Goal: Information Seeking & Learning: Learn about a topic

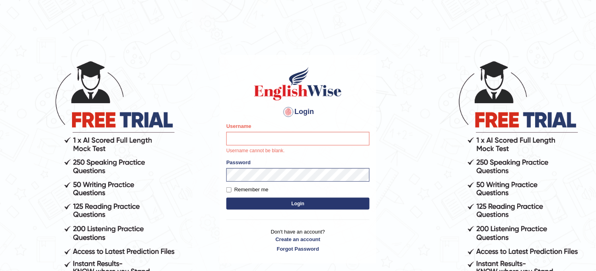
type input "obehi00"
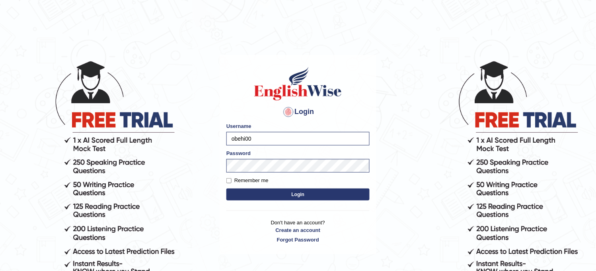
click at [300, 195] on button "Login" at bounding box center [298, 194] width 143 height 12
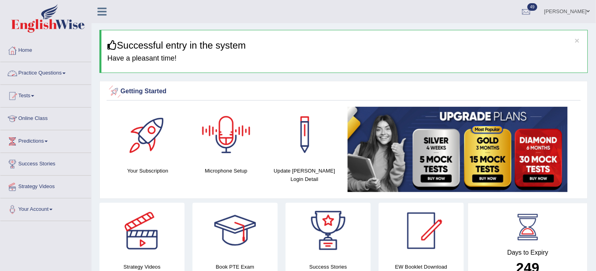
click at [69, 71] on link "Practice Questions" at bounding box center [45, 72] width 91 height 20
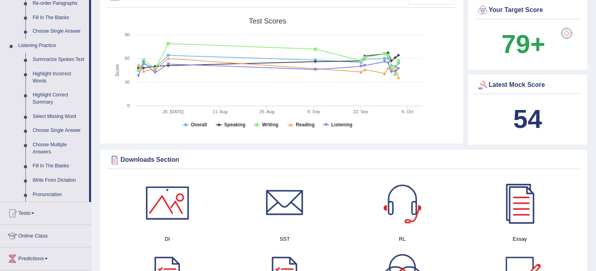
scroll to position [309, 0]
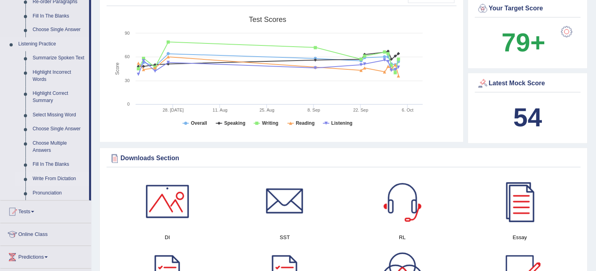
click at [60, 175] on link "Write From Dictation" at bounding box center [59, 179] width 60 height 14
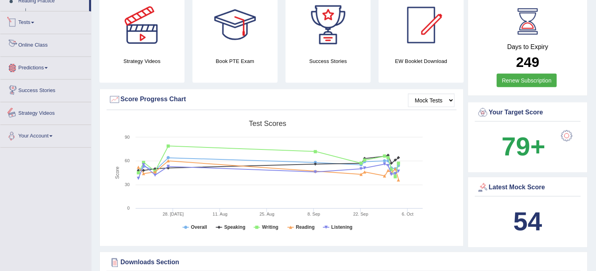
scroll to position [261, 0]
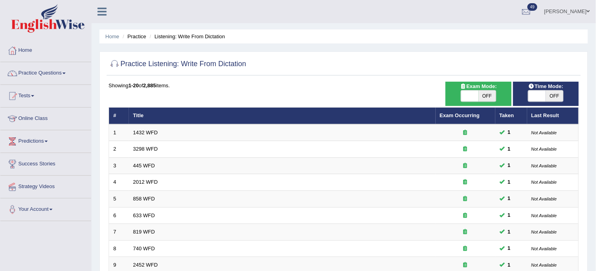
click at [554, 93] on span "OFF" at bounding box center [555, 95] width 18 height 11
checkbox input "true"
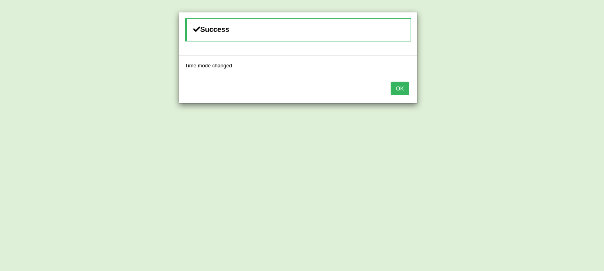
click at [401, 86] on button "OK" at bounding box center [400, 89] width 18 height 14
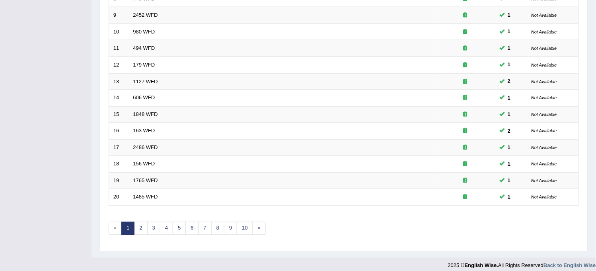
scroll to position [256, 0]
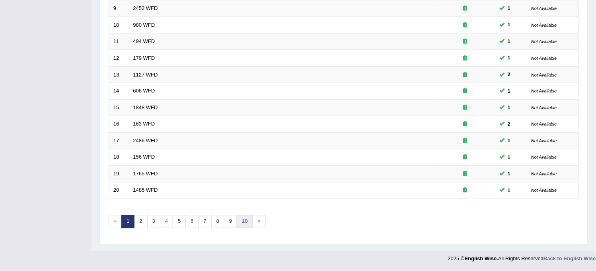
click at [242, 218] on link "10" at bounding box center [245, 221] width 16 height 13
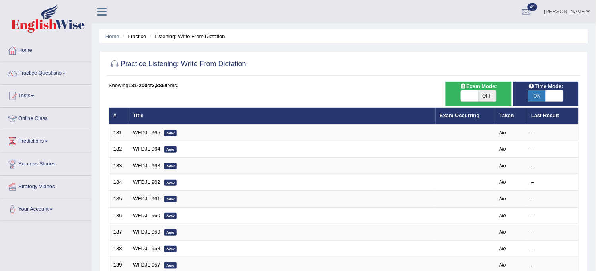
click at [483, 96] on span "OFF" at bounding box center [488, 95] width 18 height 11
checkbox input "true"
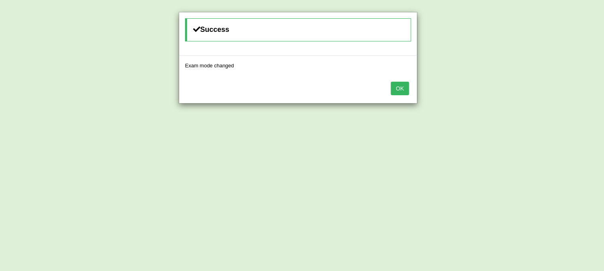
click at [406, 84] on button "OK" at bounding box center [400, 89] width 18 height 14
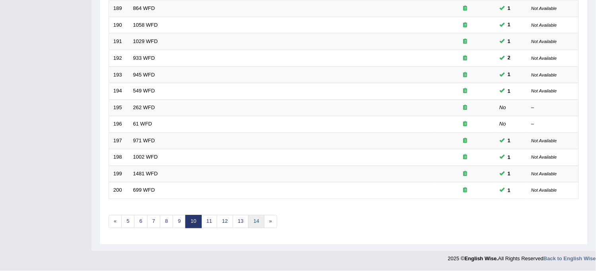
click at [260, 224] on link "14" at bounding box center [256, 221] width 16 height 13
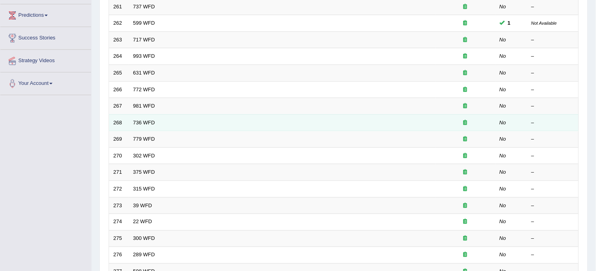
scroll to position [133, 0]
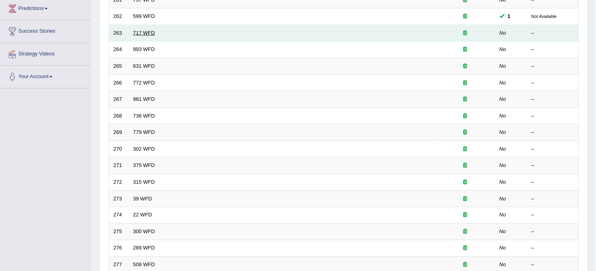
click at [147, 30] on link "717 WFD" at bounding box center [144, 33] width 22 height 6
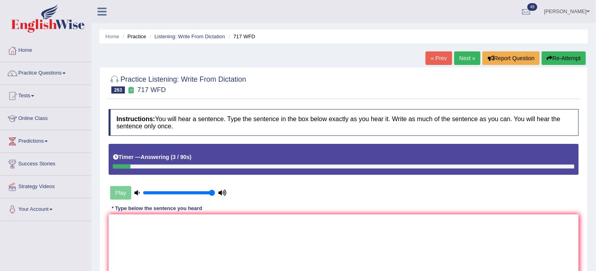
click at [550, 59] on icon "button" at bounding box center [550, 58] width 6 height 6
click at [553, 58] on button "Re-Attempt" at bounding box center [564, 58] width 44 height 14
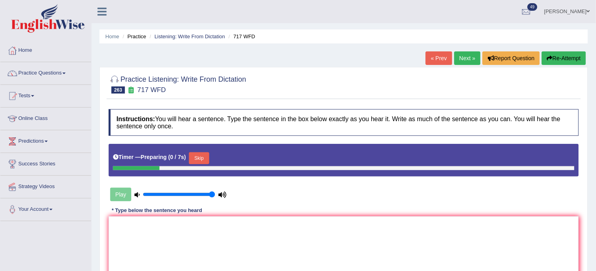
click at [203, 162] on button "Skip" at bounding box center [199, 158] width 20 height 12
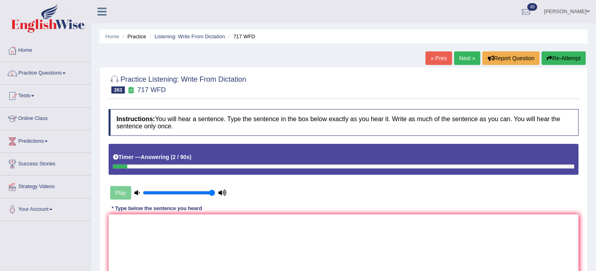
click at [568, 60] on button "Re-Attempt" at bounding box center [564, 58] width 44 height 14
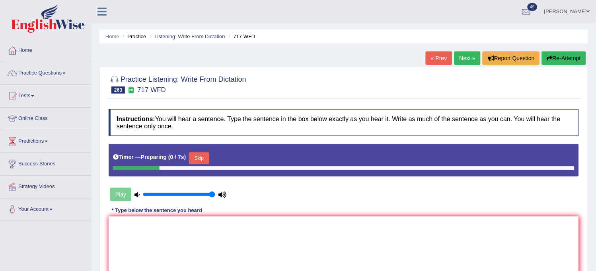
click at [205, 154] on button "Skip" at bounding box center [199, 158] width 20 height 12
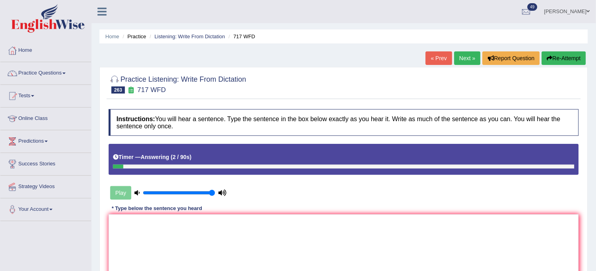
click at [556, 61] on button "Re-Attempt" at bounding box center [564, 58] width 44 height 14
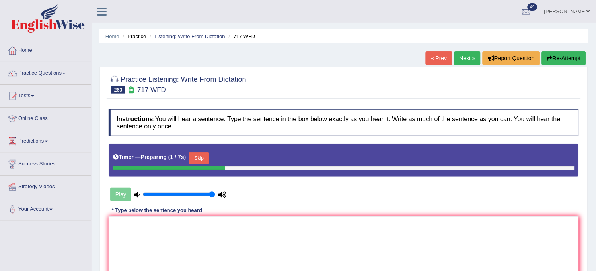
click at [202, 161] on button "Skip" at bounding box center [199, 158] width 20 height 12
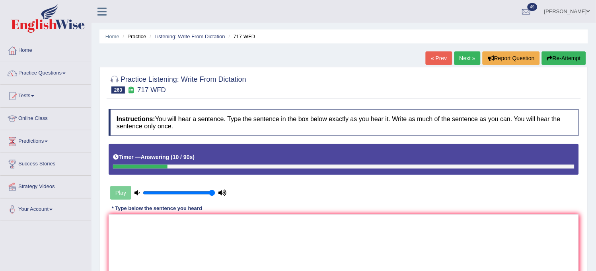
click at [571, 64] on button "Re-Attempt" at bounding box center [564, 58] width 44 height 14
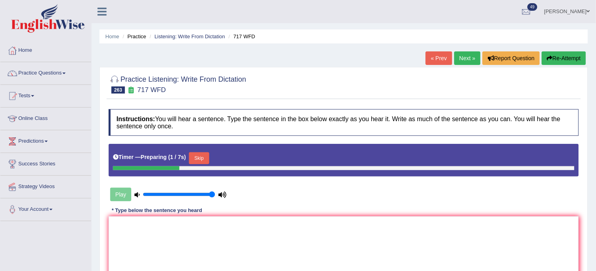
drag, startPoint x: 0, startPoint y: 0, endPoint x: 200, endPoint y: 164, distance: 259.1
click at [200, 164] on div "Skip" at bounding box center [199, 159] width 20 height 14
click at [204, 157] on button "Skip" at bounding box center [199, 158] width 20 height 12
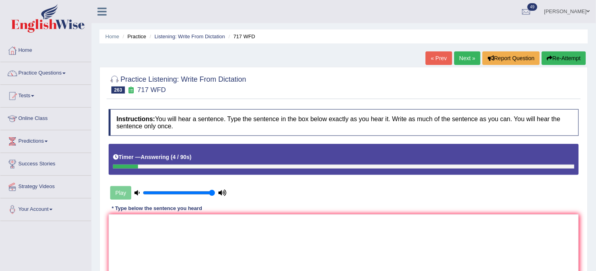
click at [568, 53] on button "Re-Attempt" at bounding box center [564, 58] width 44 height 14
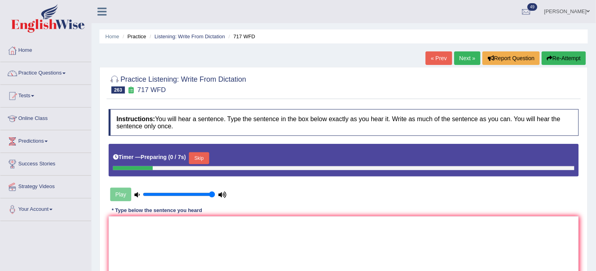
click at [201, 150] on div "Timer — Preparing ( 0 / 7s ) Skip" at bounding box center [344, 158] width 462 height 16
click at [201, 157] on button "Skip" at bounding box center [199, 158] width 20 height 12
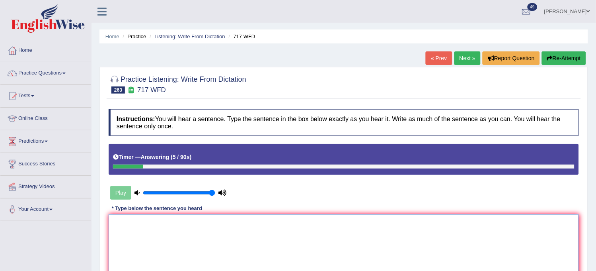
click at [185, 237] on textarea at bounding box center [344, 252] width 471 height 77
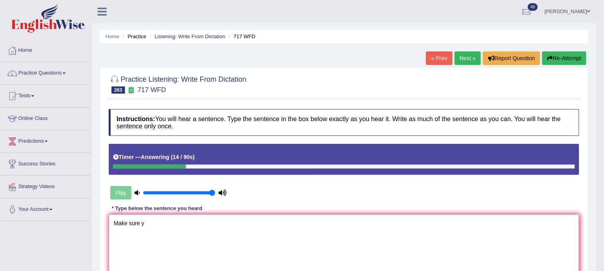
type textarea "Make sure yo"
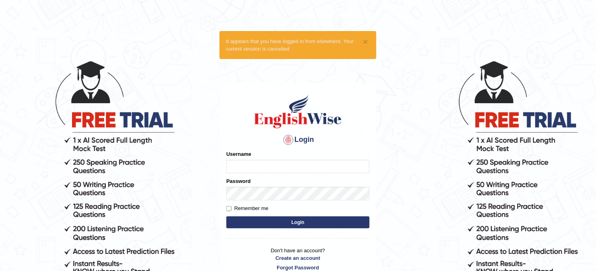
type input "Bhagwantbrar"
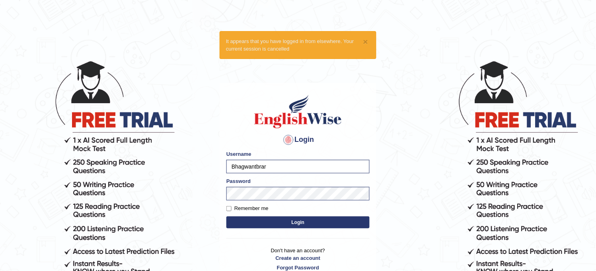
click at [284, 165] on input "Bhagwantbrar" at bounding box center [298, 167] width 143 height 14
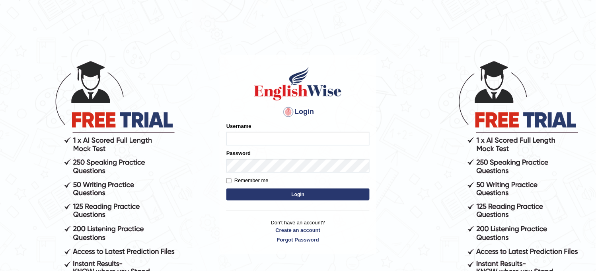
type input "obehi00"
click at [320, 201] on form "Please fix the following errors: Username obehi00 Password Remember me Login" at bounding box center [298, 162] width 143 height 80
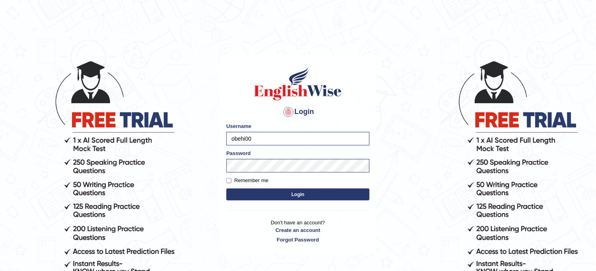
click at [320, 197] on button "Login" at bounding box center [298, 194] width 143 height 12
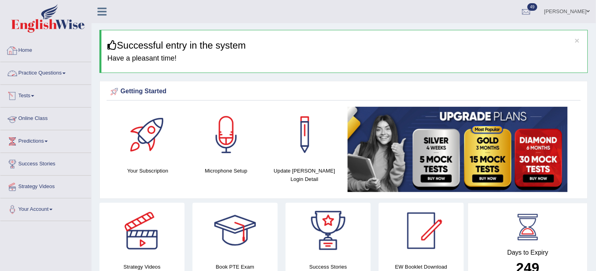
click at [40, 83] on li "Practice Questions Speaking Practice Read Aloud Repeat Sentence Describe Image …" at bounding box center [45, 73] width 91 height 23
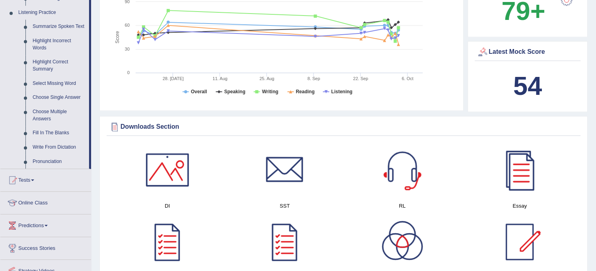
scroll to position [354, 0]
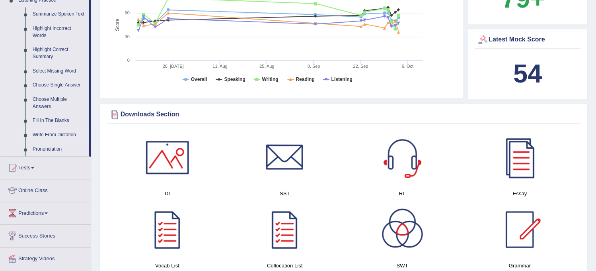
click at [63, 135] on link "Write From Dictation" at bounding box center [59, 135] width 60 height 14
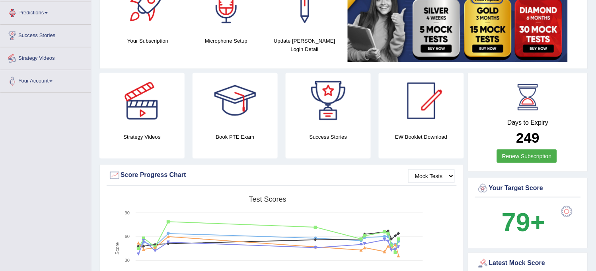
scroll to position [90, 0]
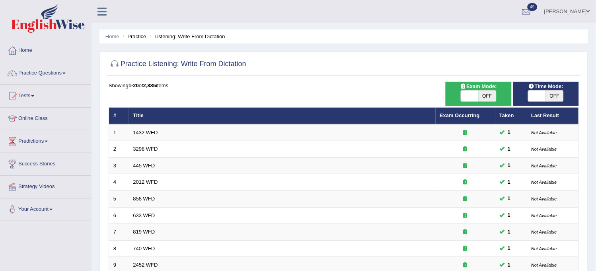
click at [488, 94] on span "OFF" at bounding box center [488, 95] width 18 height 11
checkbox input "true"
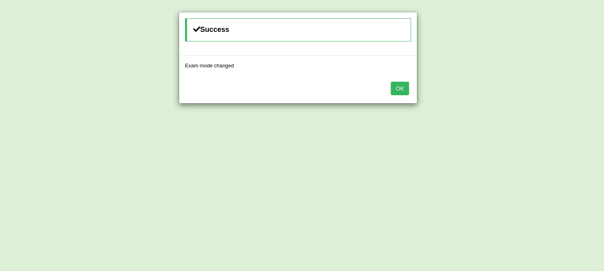
click at [393, 94] on button "OK" at bounding box center [400, 89] width 18 height 14
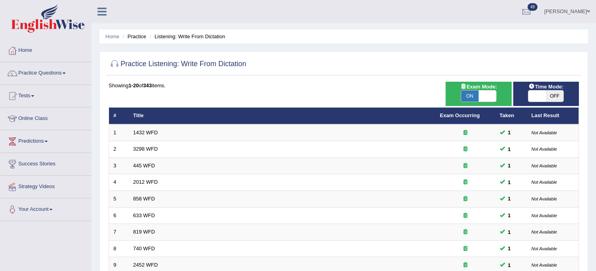
click at [548, 92] on span "OFF" at bounding box center [555, 95] width 18 height 11
checkbox input "true"
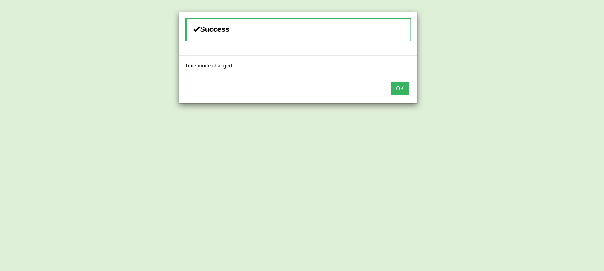
click at [400, 94] on button "OK" at bounding box center [400, 89] width 18 height 14
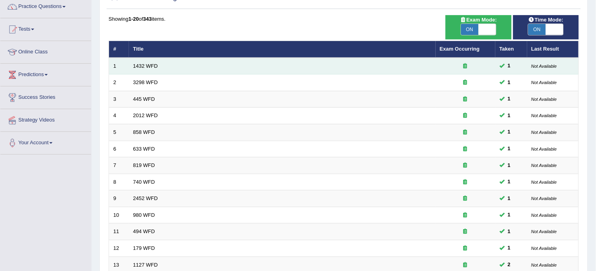
scroll to position [256, 0]
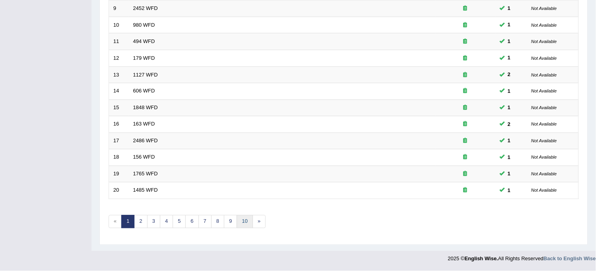
click at [245, 220] on link "10" at bounding box center [245, 221] width 16 height 13
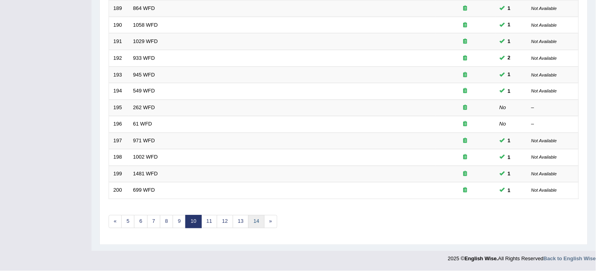
click at [255, 219] on link "14" at bounding box center [256, 221] width 16 height 13
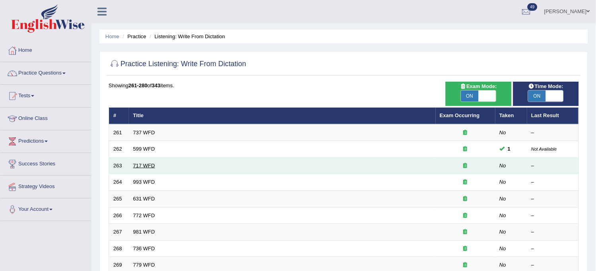
click at [146, 162] on link "717 WFD" at bounding box center [144, 165] width 22 height 6
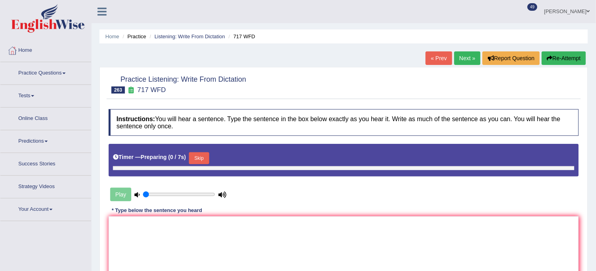
type input "1"
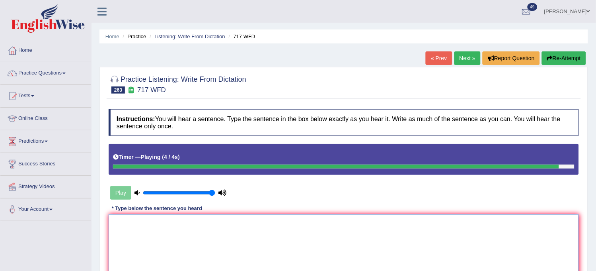
click at [327, 244] on textarea at bounding box center [344, 252] width 471 height 77
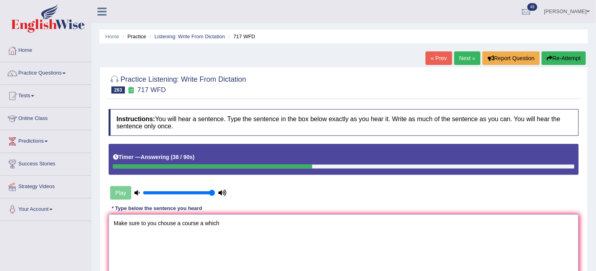
type textarea "Make sure to you chouse a course a which"
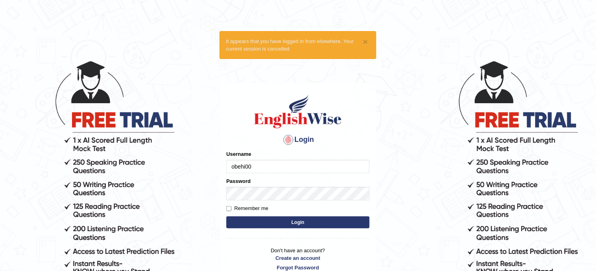
click at [325, 169] on input "obehi00" at bounding box center [298, 167] width 143 height 14
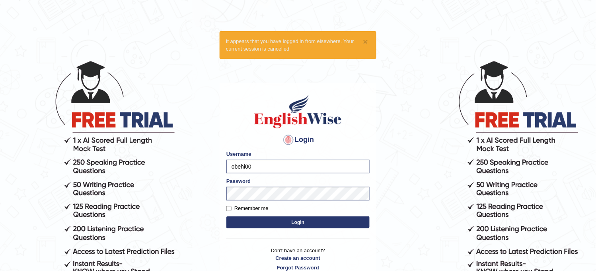
type input "Bhagwantbrar"
click at [289, 219] on button "Login" at bounding box center [298, 222] width 143 height 12
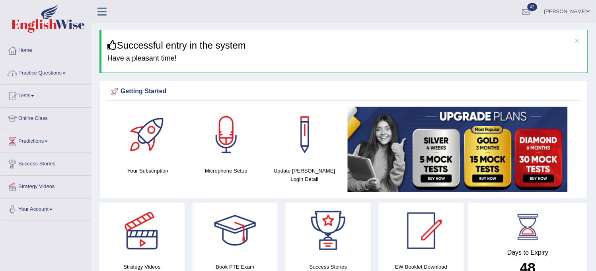
click at [42, 72] on link "Practice Questions" at bounding box center [45, 72] width 91 height 20
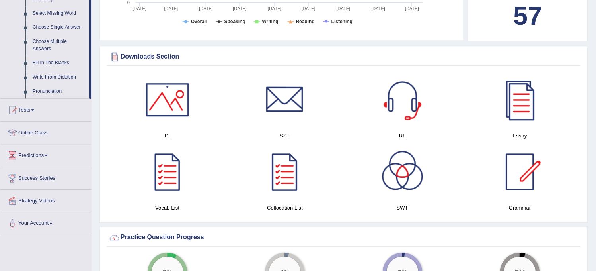
scroll to position [442, 0]
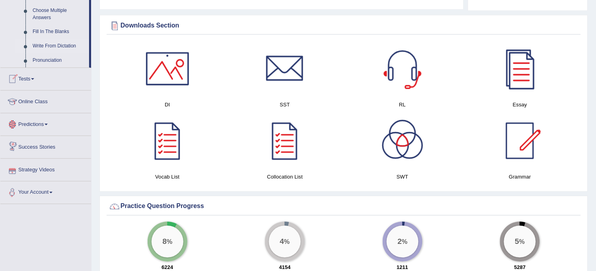
click at [62, 42] on link "Write From Dictation" at bounding box center [59, 46] width 60 height 14
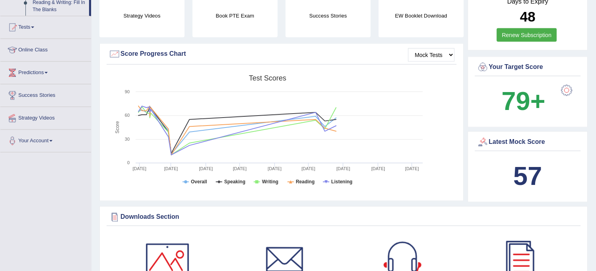
scroll to position [308, 0]
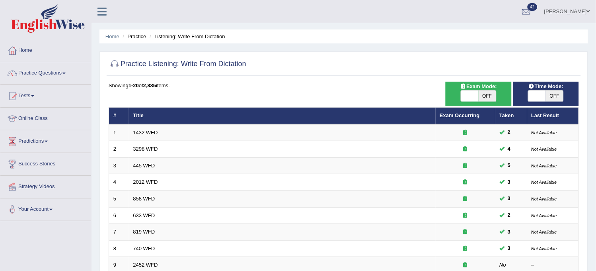
click at [490, 98] on span "OFF" at bounding box center [488, 95] width 18 height 11
checkbox input "true"
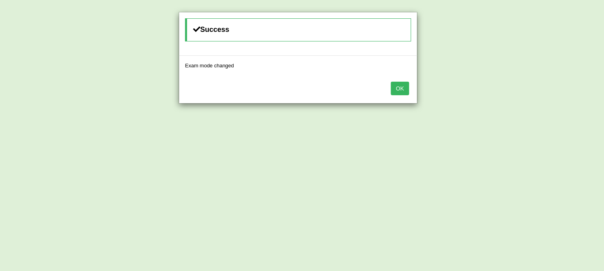
click at [401, 88] on button "OK" at bounding box center [400, 89] width 18 height 14
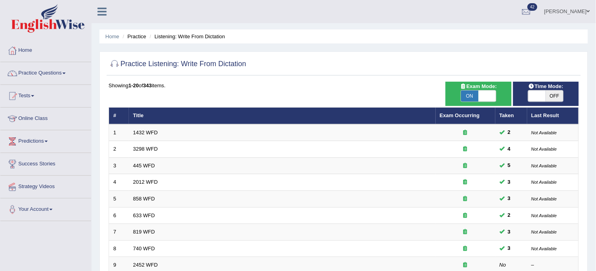
click at [559, 92] on span "OFF" at bounding box center [555, 95] width 18 height 11
checkbox input "true"
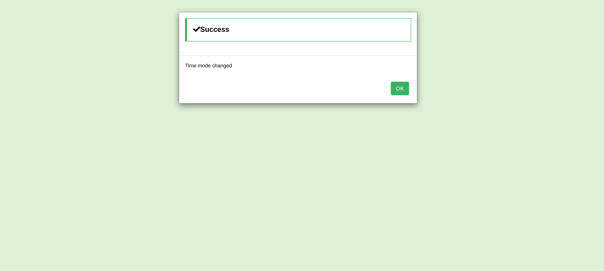
click at [401, 92] on button "OK" at bounding box center [400, 89] width 18 height 14
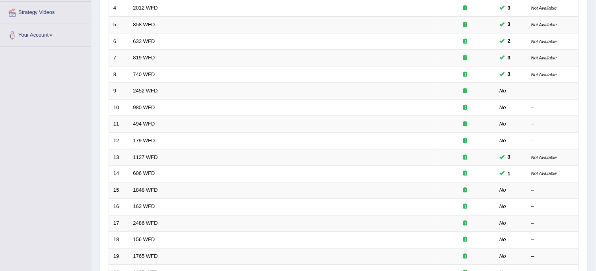
scroll to position [256, 0]
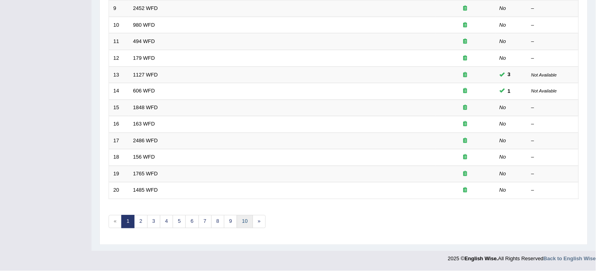
click at [250, 226] on link "10" at bounding box center [245, 221] width 16 height 13
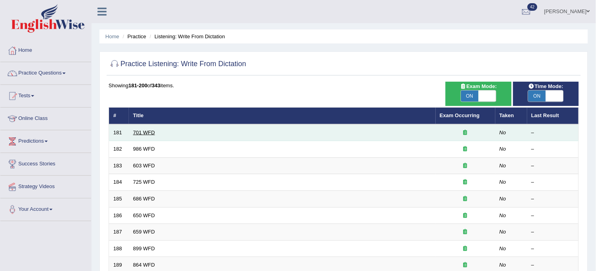
click at [146, 132] on link "701 WFD" at bounding box center [144, 132] width 22 height 6
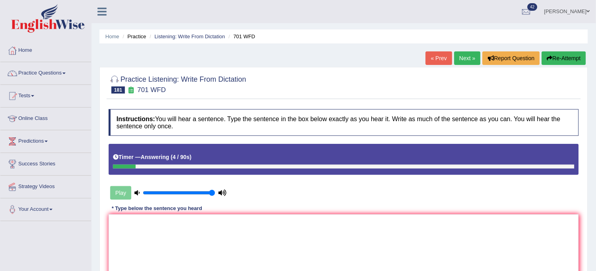
click at [568, 58] on button "Re-Attempt" at bounding box center [564, 58] width 44 height 14
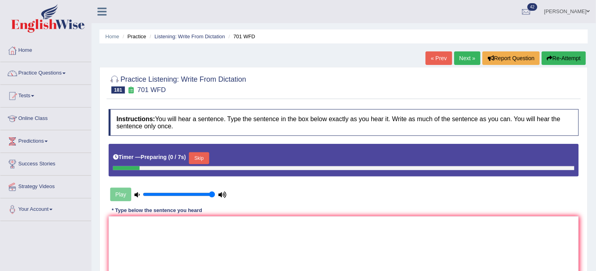
click at [199, 160] on button "Skip" at bounding box center [199, 158] width 20 height 12
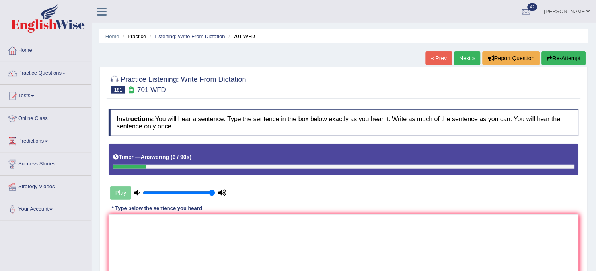
click at [576, 53] on button "Re-Attempt" at bounding box center [564, 58] width 44 height 14
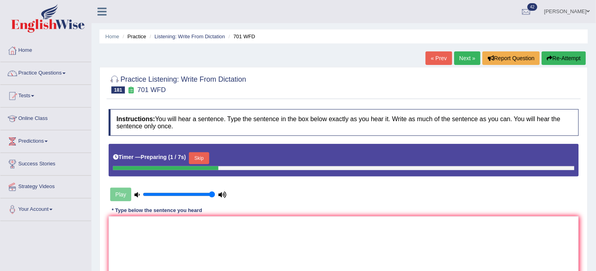
click at [198, 158] on button "Skip" at bounding box center [199, 158] width 20 height 12
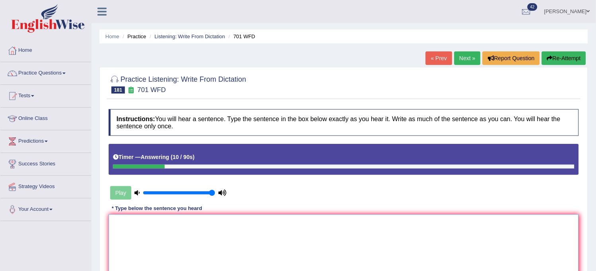
click at [197, 226] on textarea at bounding box center [344, 252] width 471 height 77
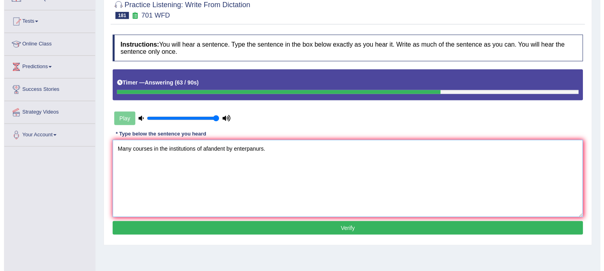
scroll to position [88, 0]
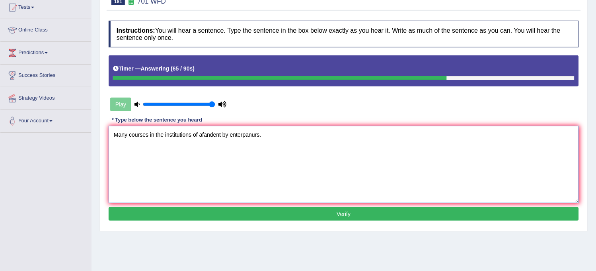
click at [255, 134] on textarea "Many courses in the institutions of afandent by enterpanurs." at bounding box center [344, 164] width 471 height 77
type textarea "Many courses in the institutions of afandent by enterpanors."
click at [255, 209] on button "Verify" at bounding box center [344, 214] width 471 height 14
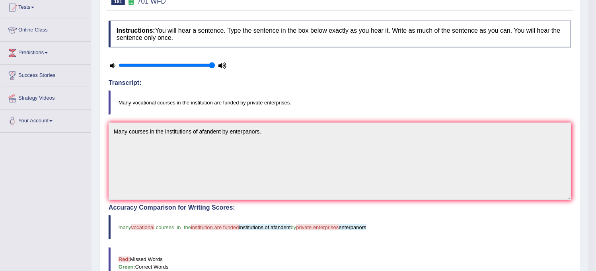
scroll to position [44, 0]
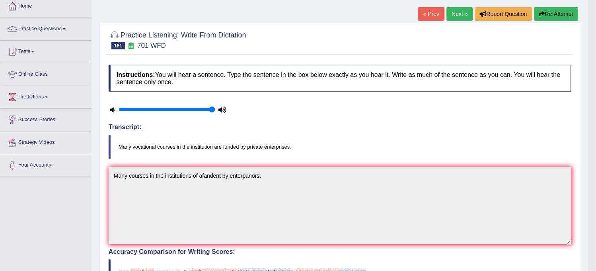
click at [454, 14] on link "Next »" at bounding box center [460, 14] width 26 height 14
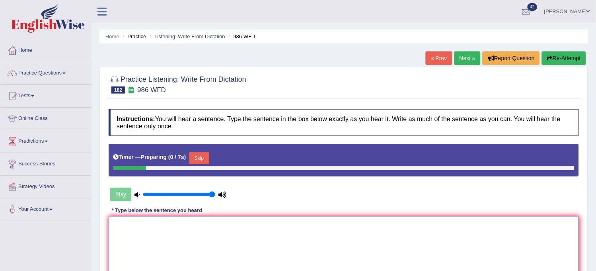
click at [190, 222] on textarea at bounding box center [344, 254] width 471 height 77
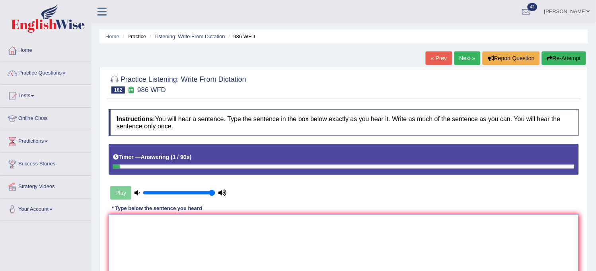
click at [190, 222] on textarea at bounding box center [344, 252] width 471 height 77
type textarea "Y"
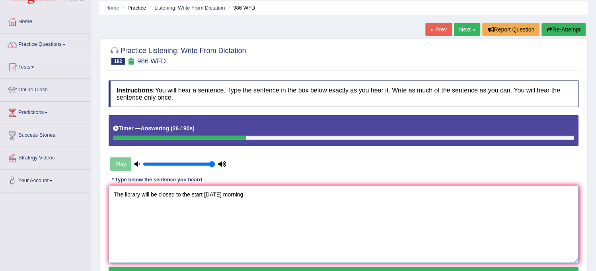
scroll to position [44, 0]
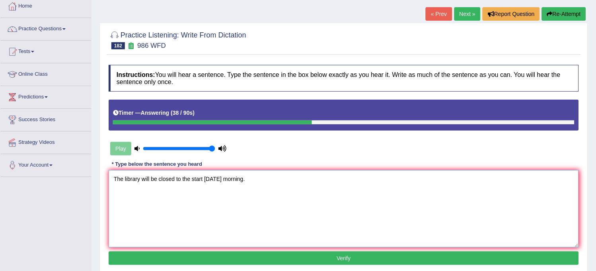
type textarea "The library will be closed to the start monday morning."
click at [270, 260] on button "Verify" at bounding box center [344, 258] width 471 height 14
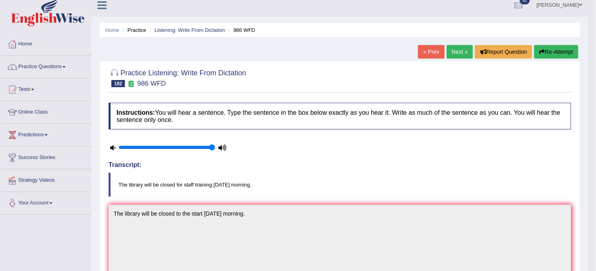
scroll to position [0, 0]
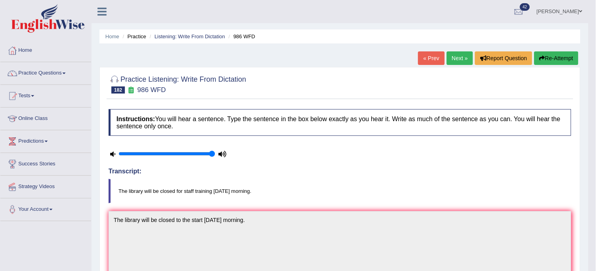
drag, startPoint x: 459, startPoint y: 50, endPoint x: 459, endPoint y: 57, distance: 6.4
click at [459, 57] on div "Home Practice Listening: Write From Dictation 986 WFD « Prev Next » Report Ques…" at bounding box center [340, 260] width 497 height 520
click at [459, 57] on link "Next »" at bounding box center [460, 58] width 26 height 14
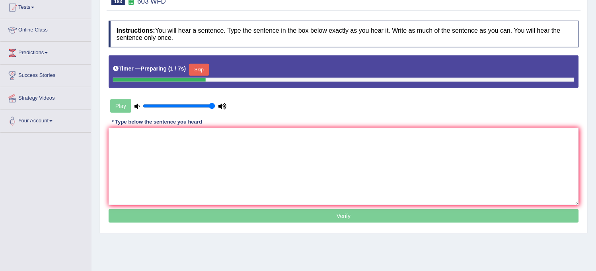
click at [200, 71] on button "Skip" at bounding box center [199, 70] width 20 height 12
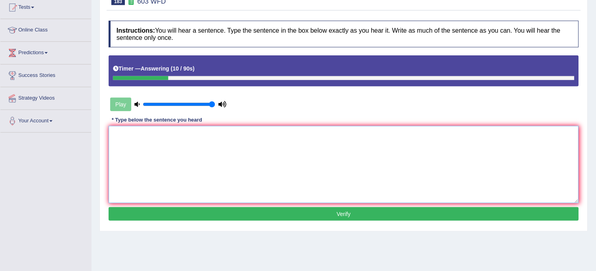
click at [197, 152] on textarea at bounding box center [344, 164] width 471 height 77
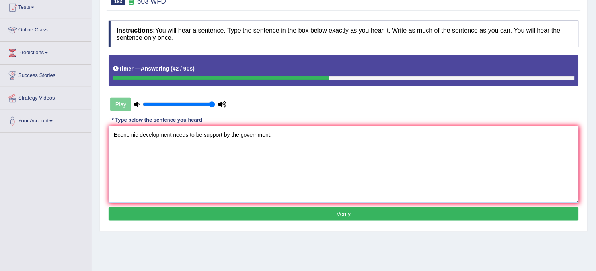
type textarea "Economic development needs to be support by the government."
click at [217, 215] on button "Verify" at bounding box center [344, 214] width 471 height 14
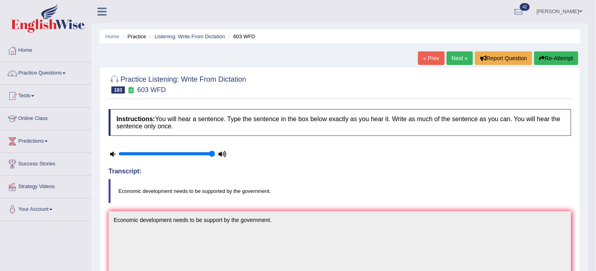
click at [459, 61] on link "Next »" at bounding box center [460, 58] width 26 height 14
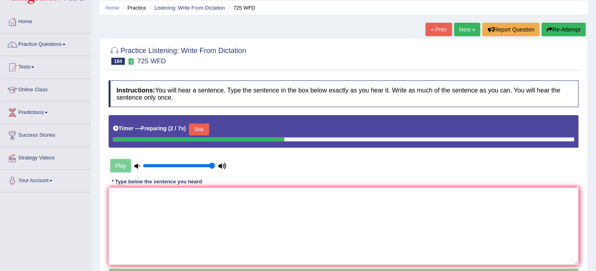
scroll to position [44, 0]
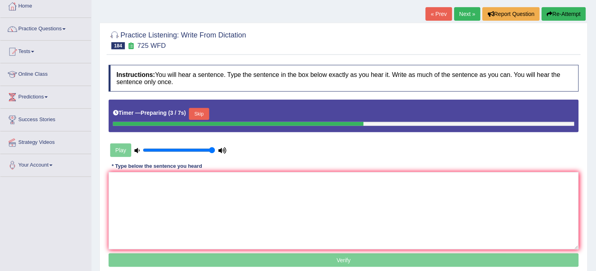
click at [195, 117] on button "Skip" at bounding box center [199, 114] width 20 height 12
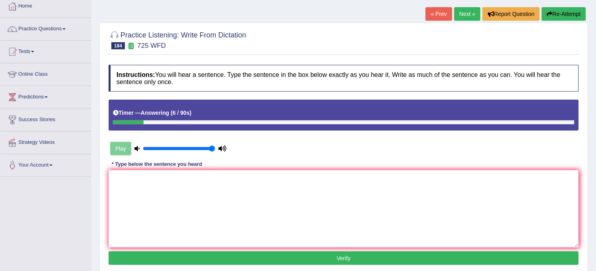
click at [568, 13] on button "Re-Attempt" at bounding box center [564, 14] width 44 height 14
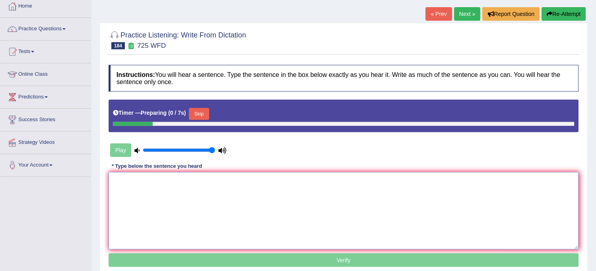
click at [280, 227] on textarea at bounding box center [344, 210] width 471 height 77
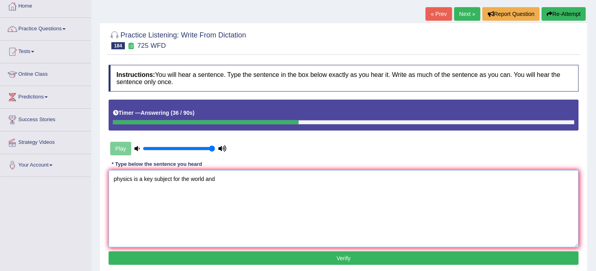
click at [189, 177] on textarea "physics is a key subject for the world and" at bounding box center [344, 208] width 471 height 77
click at [268, 182] on textarea "physics is a key subject for the understanding world and" at bounding box center [344, 208] width 471 height 77
click at [191, 179] on textarea "physics is a key subject for the understanding world and" at bounding box center [344, 208] width 471 height 77
click at [219, 176] on textarea "physics is a key subject for understanding world and" at bounding box center [344, 208] width 471 height 77
click at [287, 176] on textarea "physics is a key subject for understanding the world and" at bounding box center [344, 208] width 471 height 77
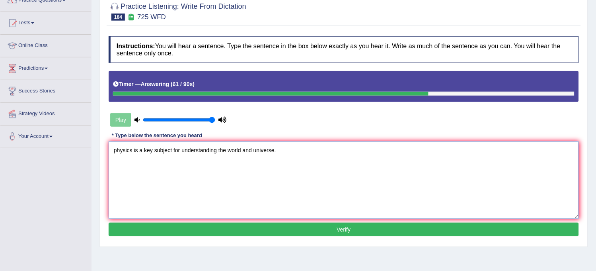
scroll to position [88, 0]
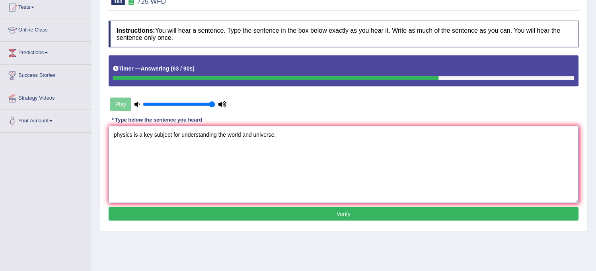
click at [116, 137] on textarea "physics is a key subject for understanding the world and universe." at bounding box center [344, 164] width 471 height 77
type textarea "Physics is a key subject for understanding the world and universe."
click at [165, 217] on button "Verify" at bounding box center [344, 214] width 471 height 14
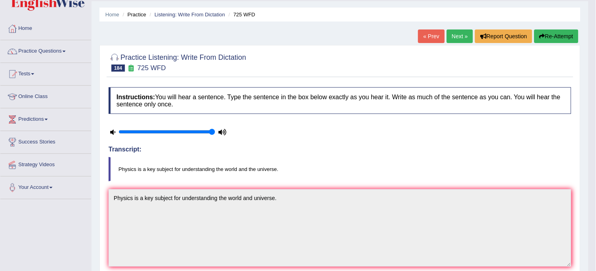
scroll to position [0, 0]
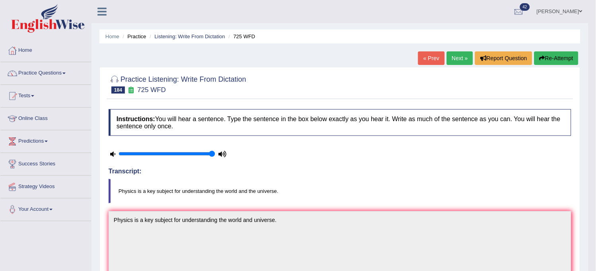
click at [463, 60] on link "Next »" at bounding box center [460, 58] width 26 height 14
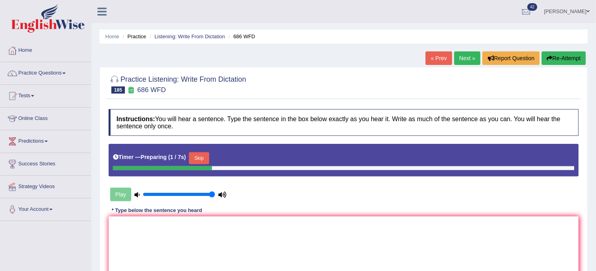
click at [200, 160] on button "Skip" at bounding box center [199, 158] width 20 height 12
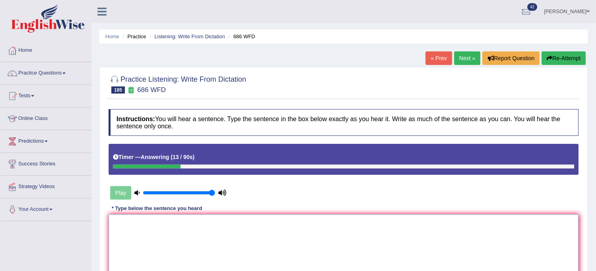
click at [196, 232] on textarea at bounding box center [344, 252] width 471 height 77
type textarea "t"
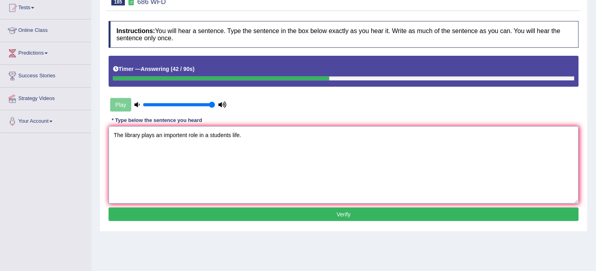
scroll to position [88, 0]
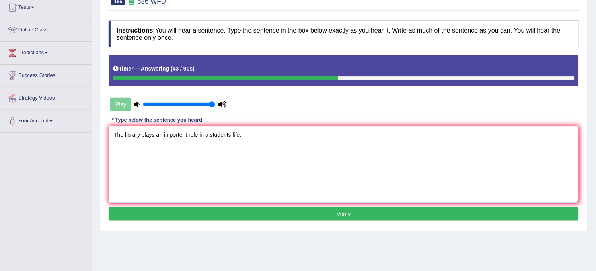
type textarea "The library plays an importent role in a students life."
click at [206, 208] on button "Verify" at bounding box center [344, 214] width 471 height 14
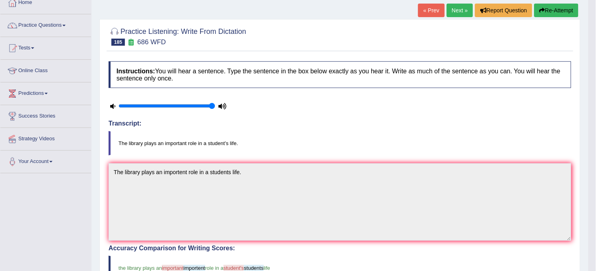
scroll to position [0, 0]
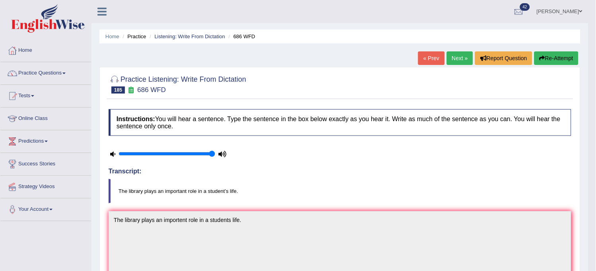
click at [460, 55] on link "Next »" at bounding box center [460, 58] width 26 height 14
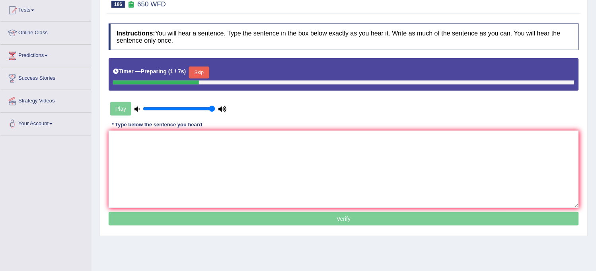
scroll to position [88, 0]
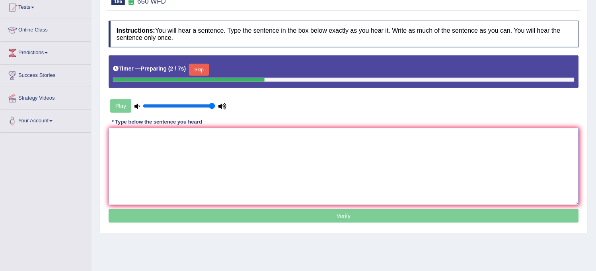
click at [251, 193] on textarea at bounding box center [344, 166] width 471 height 77
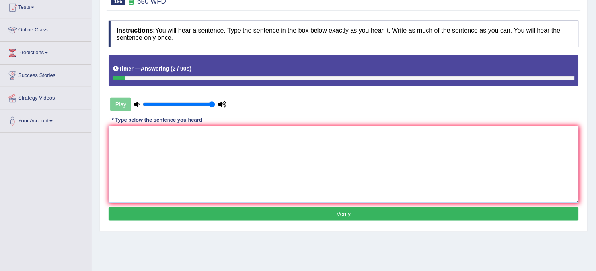
click at [253, 193] on textarea at bounding box center [344, 164] width 471 height 77
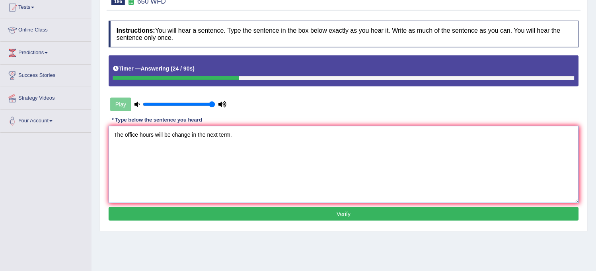
type textarea "The office hours will be change in the next term."
click at [258, 209] on button "Verify" at bounding box center [344, 214] width 471 height 14
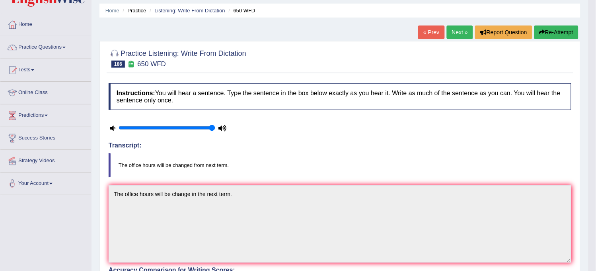
scroll to position [0, 0]
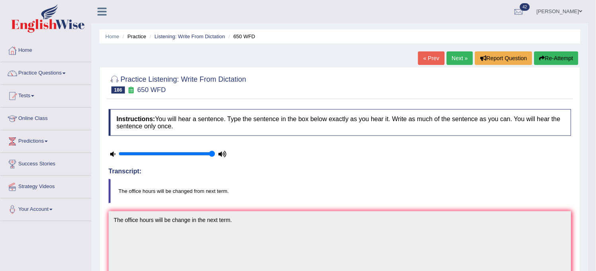
click at [458, 57] on link "Next »" at bounding box center [460, 58] width 26 height 14
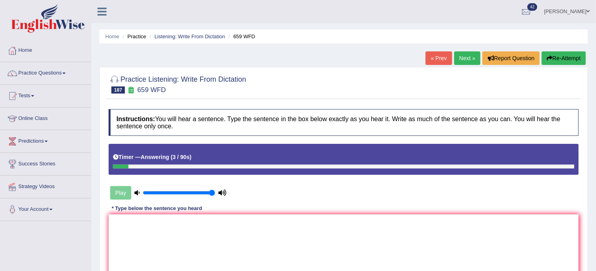
click at [563, 63] on button "Re-Attempt" at bounding box center [564, 58] width 44 height 14
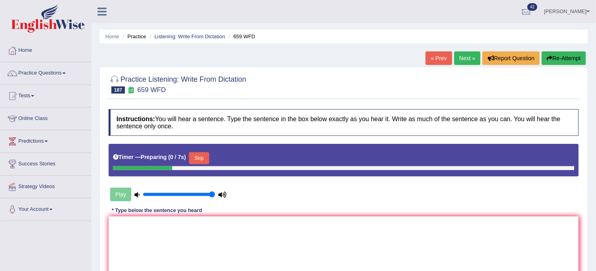
click at [205, 158] on button "Skip" at bounding box center [199, 158] width 20 height 12
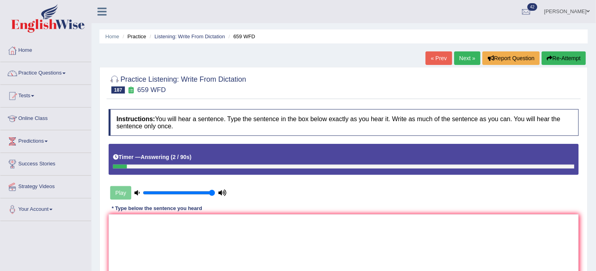
click at [562, 59] on button "Re-Attempt" at bounding box center [564, 58] width 44 height 14
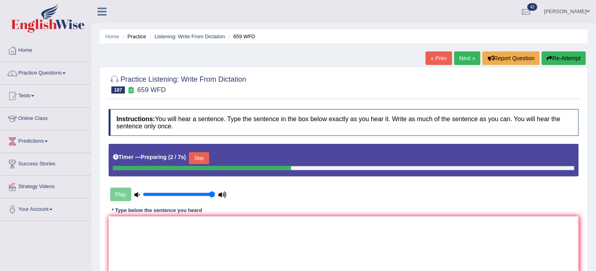
click at [201, 159] on button "Skip" at bounding box center [199, 158] width 20 height 12
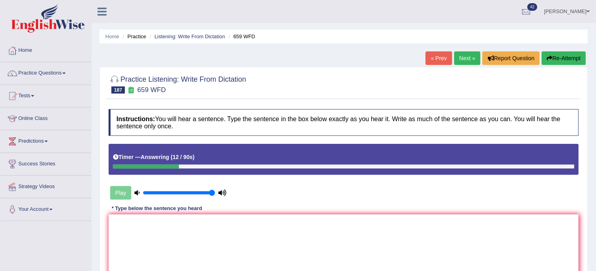
click at [542, 56] on button "Re-Attempt" at bounding box center [564, 58] width 44 height 14
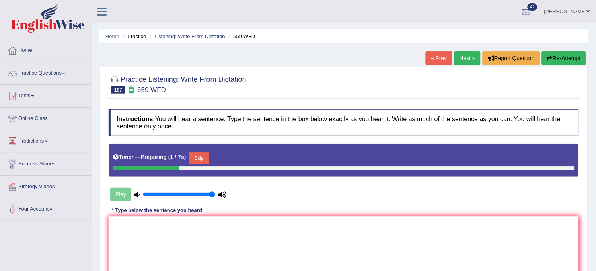
click at [201, 164] on button "Skip" at bounding box center [199, 158] width 20 height 12
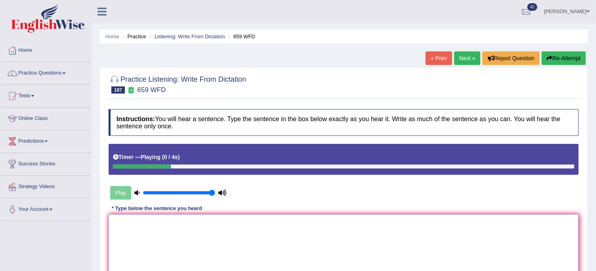
click at [205, 220] on textarea at bounding box center [344, 252] width 471 height 77
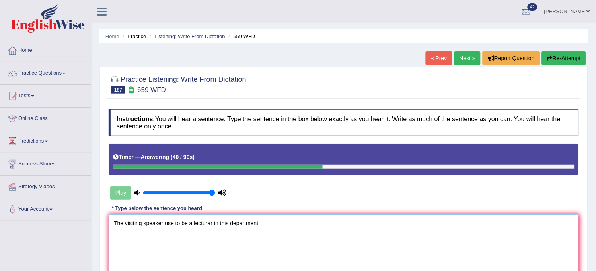
scroll to position [44, 0]
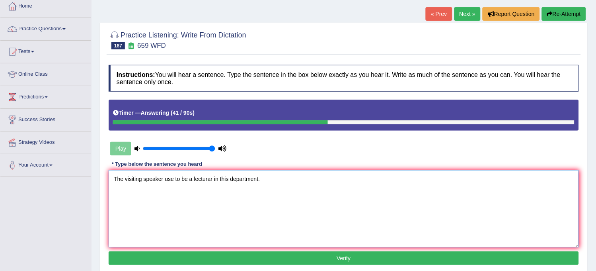
type textarea "The visiting speaker use to be a lecturar in this department."
click at [215, 253] on button "Verify" at bounding box center [344, 258] width 471 height 14
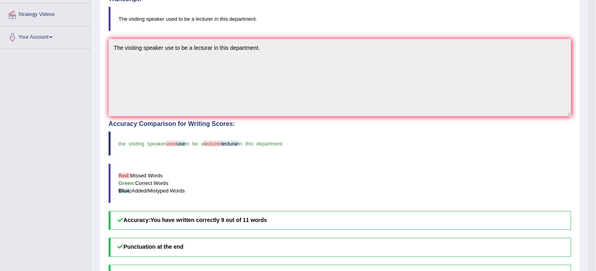
scroll to position [0, 0]
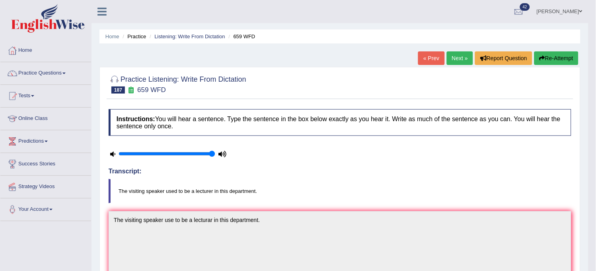
click at [454, 58] on link "Next »" at bounding box center [460, 58] width 26 height 14
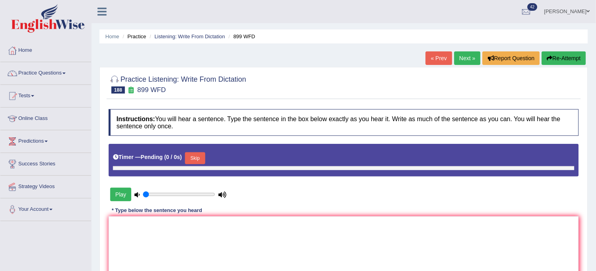
type input "1"
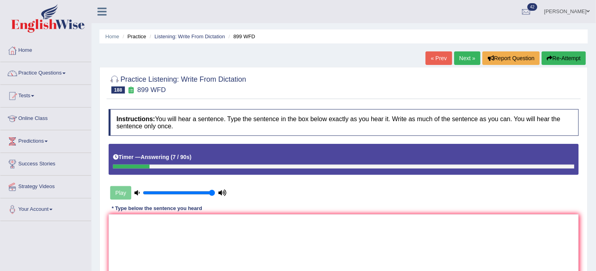
click at [568, 54] on button "Re-Attempt" at bounding box center [564, 58] width 44 height 14
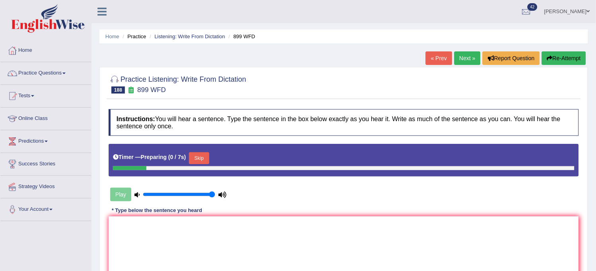
click at [200, 165] on div "Skip" at bounding box center [199, 159] width 20 height 14
click at [201, 155] on button "Skip" at bounding box center [199, 158] width 20 height 12
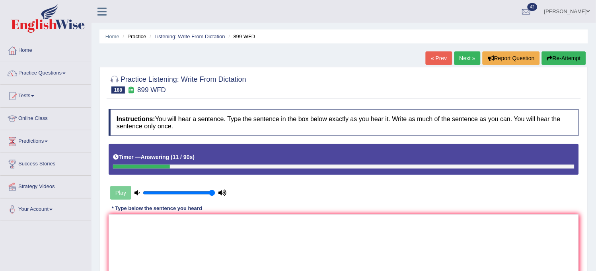
click at [557, 62] on button "Re-Attempt" at bounding box center [564, 58] width 44 height 14
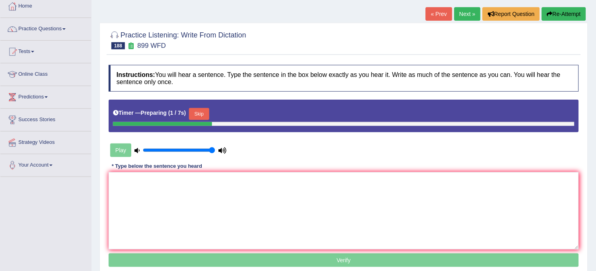
click at [200, 118] on button "Skip" at bounding box center [199, 114] width 20 height 12
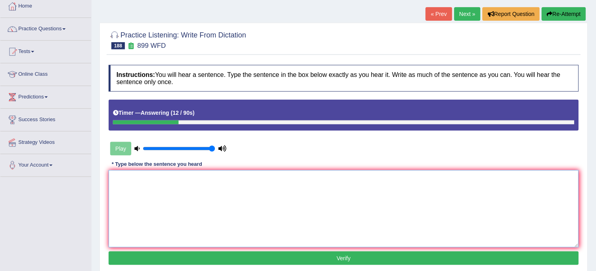
click at [199, 188] on textarea at bounding box center [344, 208] width 471 height 77
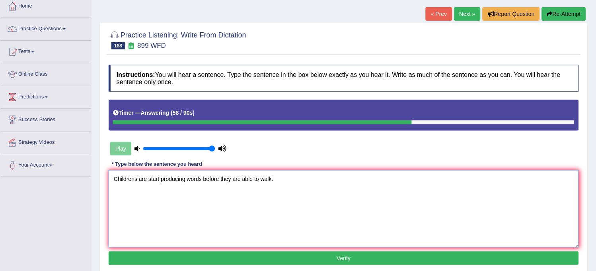
type textarea "Childrens are start producing words before they are able to walk."
click at [263, 256] on button "Verify" at bounding box center [344, 258] width 471 height 14
